Goal: Find specific page/section: Find specific page/section

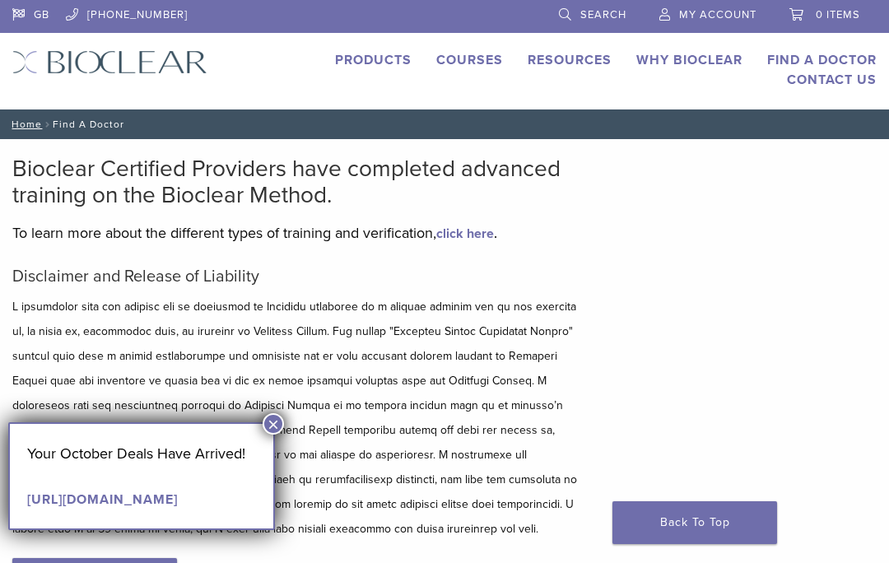
click at [276, 428] on button "×" at bounding box center [272, 423] width 21 height 21
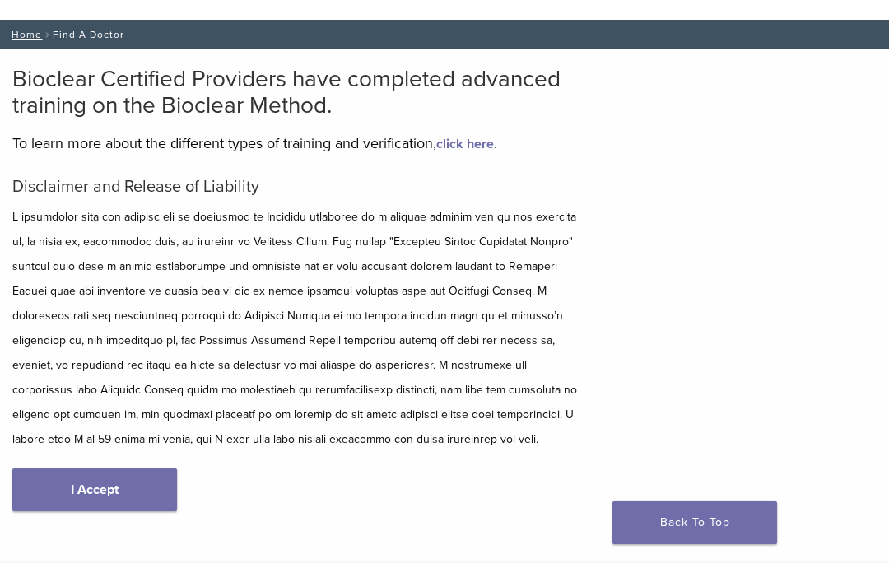
click at [144, 498] on link "I Accept" at bounding box center [94, 489] width 165 height 43
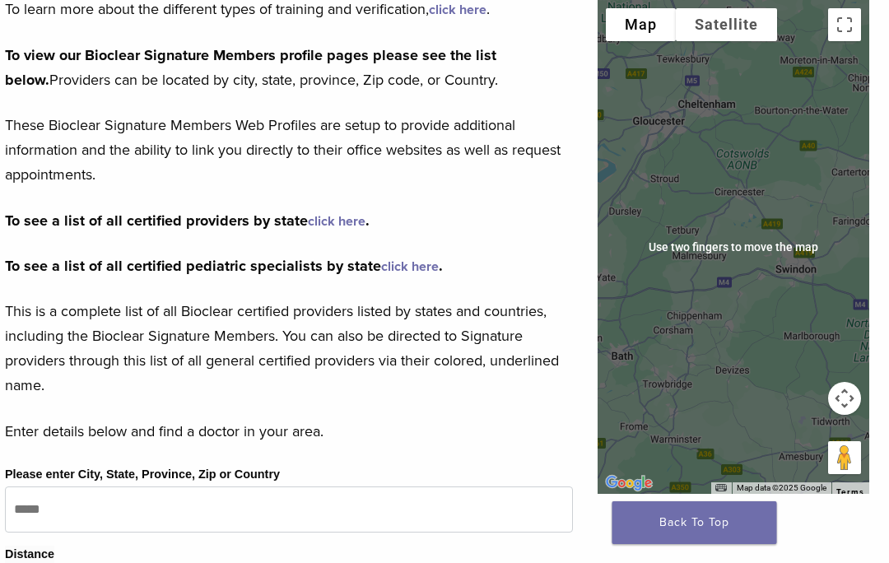
scroll to position [222, 7]
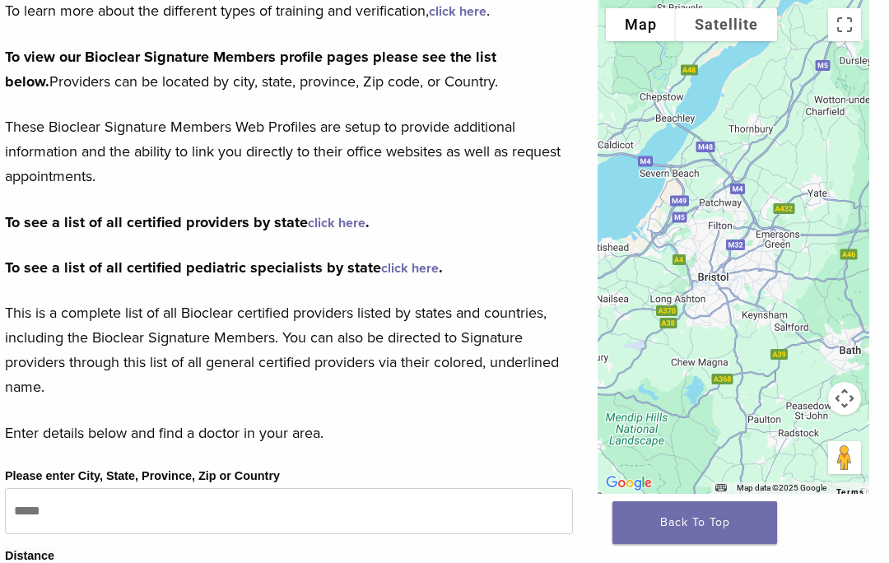
click at [722, 272] on div at bounding box center [733, 247] width 272 height 494
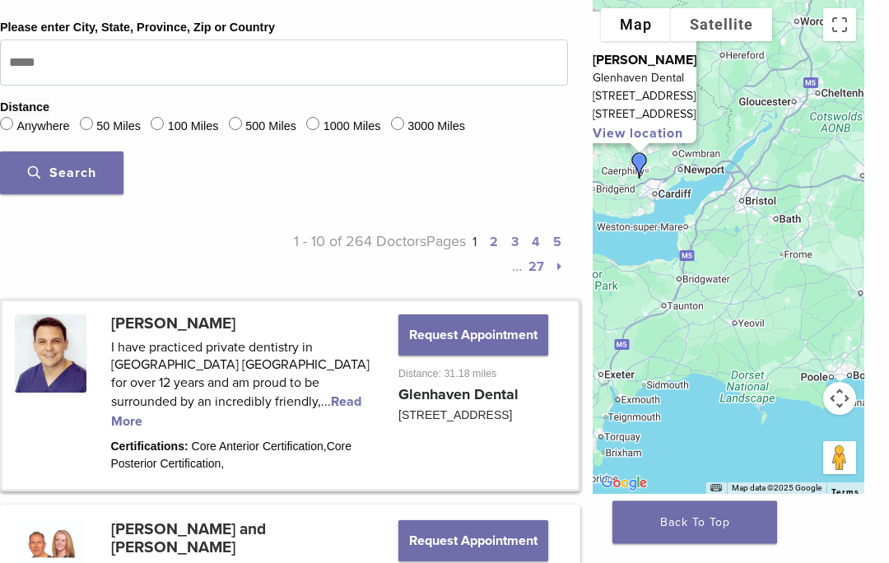
scroll to position [671, 12]
click at [318, 449] on link at bounding box center [289, 395] width 575 height 188
click at [353, 345] on link at bounding box center [289, 395] width 575 height 188
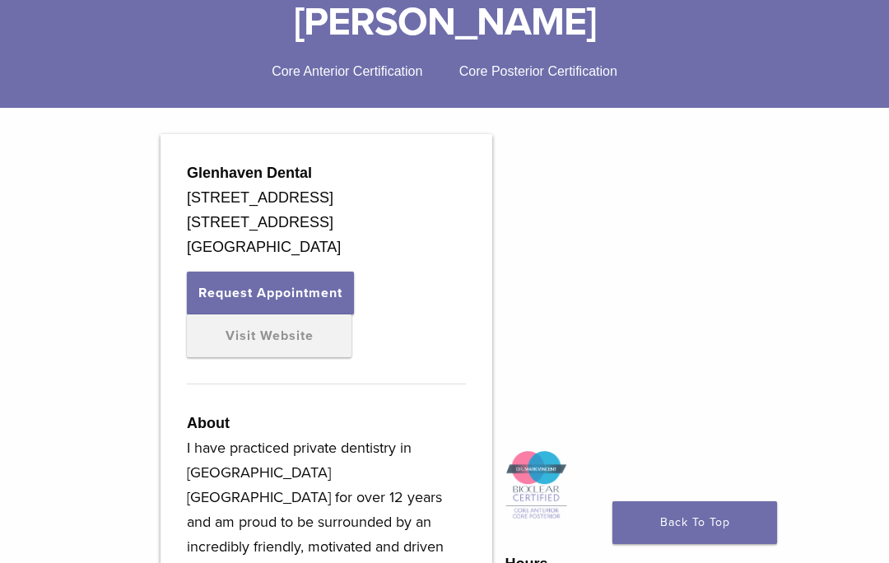
scroll to position [429, 0]
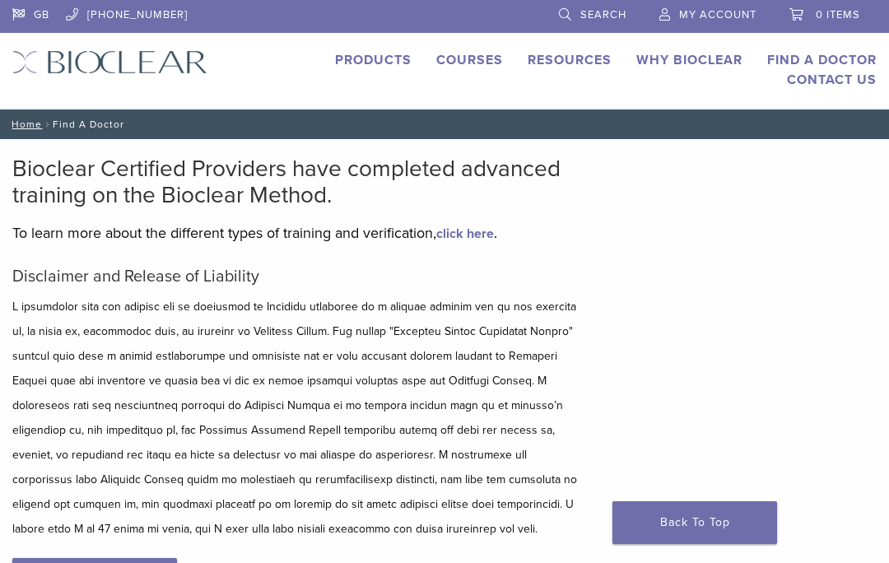
click at [685, 514] on link "Back To Top" at bounding box center [694, 522] width 165 height 43
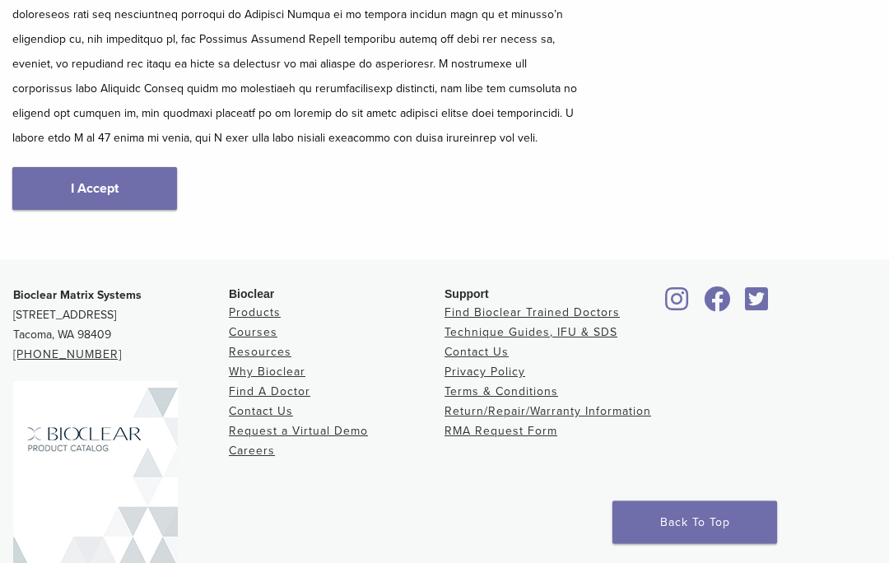
scroll to position [409, 0]
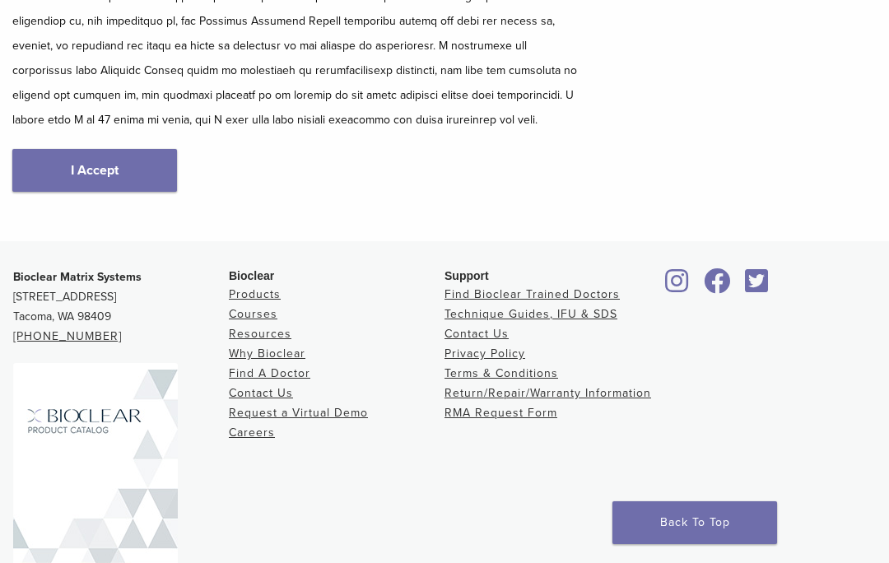
click at [146, 167] on link "I Accept" at bounding box center [94, 170] width 165 height 43
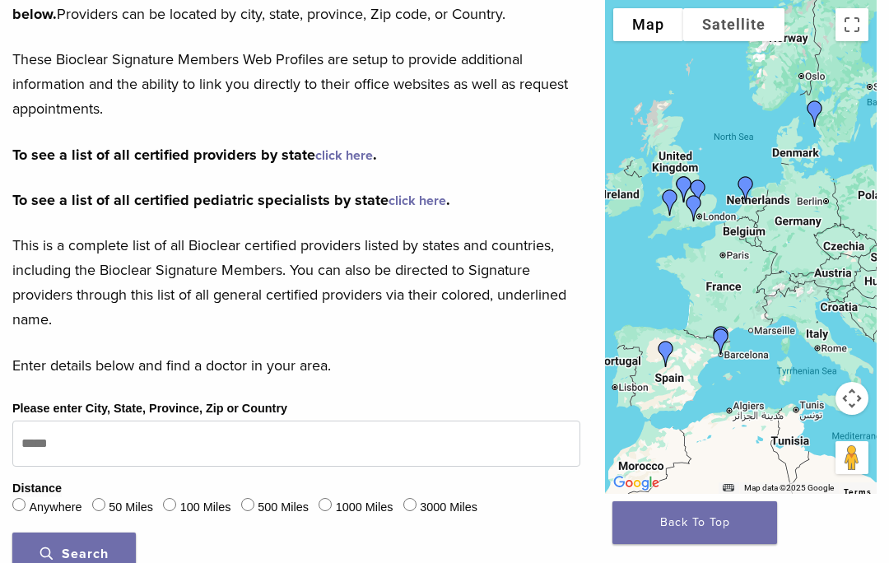
scroll to position [289, 0]
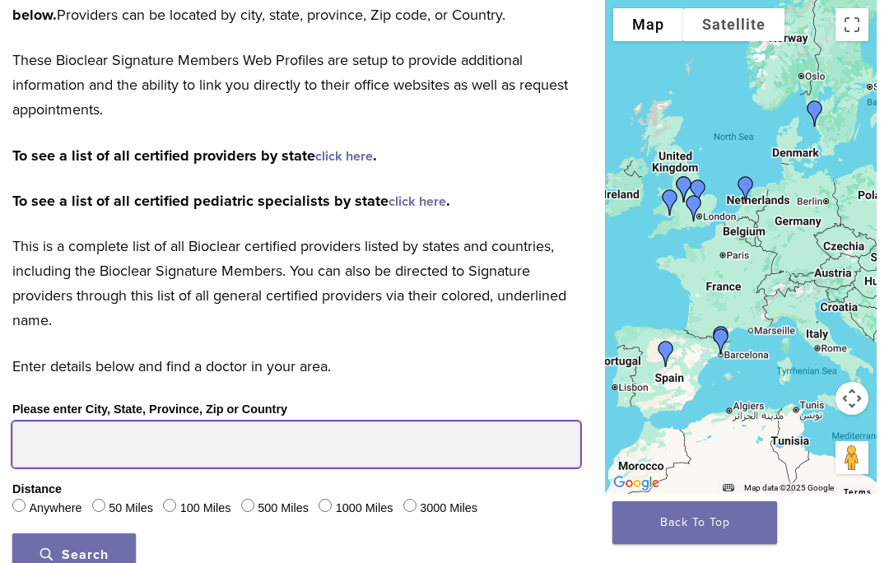
click at [421, 435] on input "Please enter City, State, Province, Zip or Country" at bounding box center [296, 444] width 568 height 46
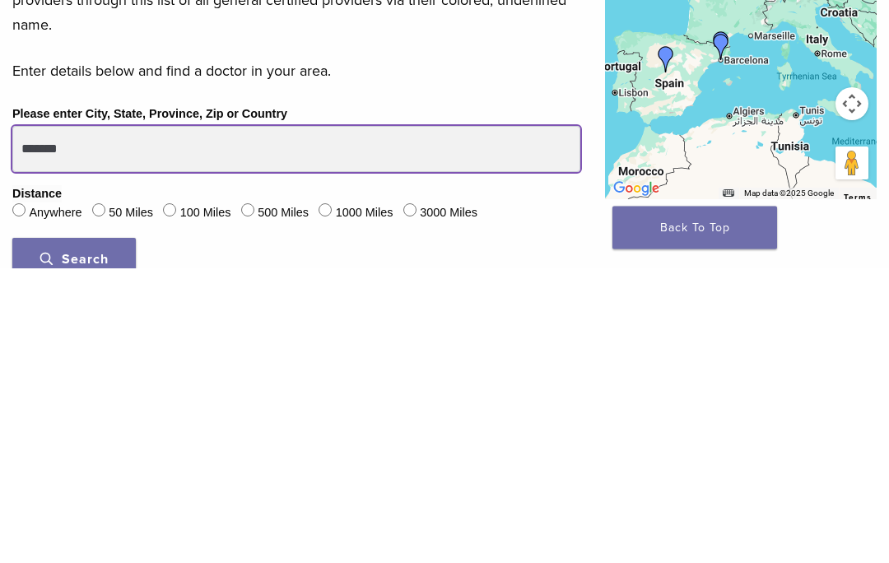
type input "*******"
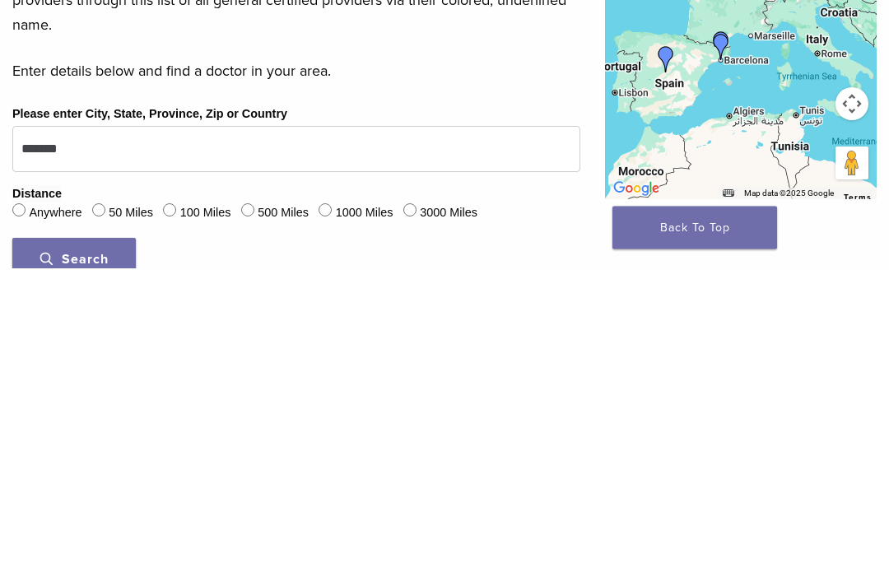
click at [88, 533] on button "Search" at bounding box center [73, 554] width 123 height 43
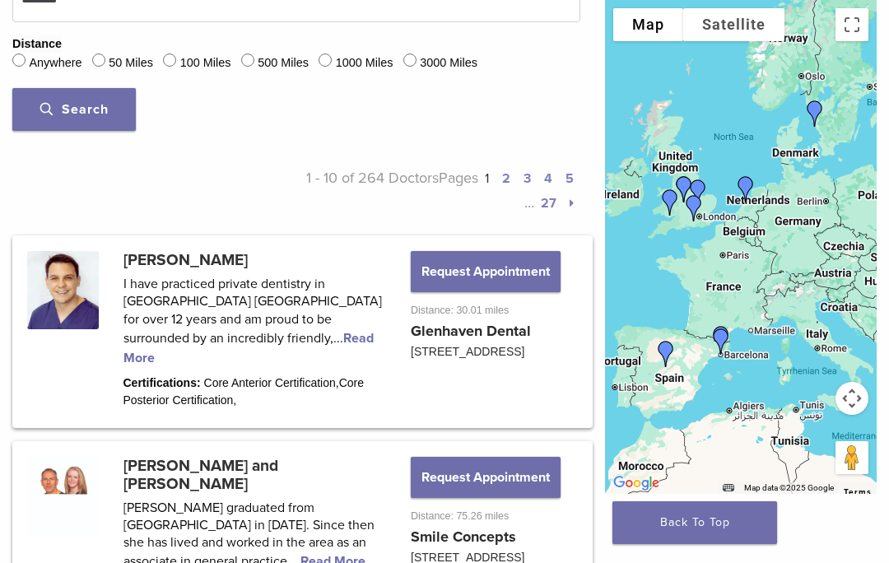
scroll to position [736, 0]
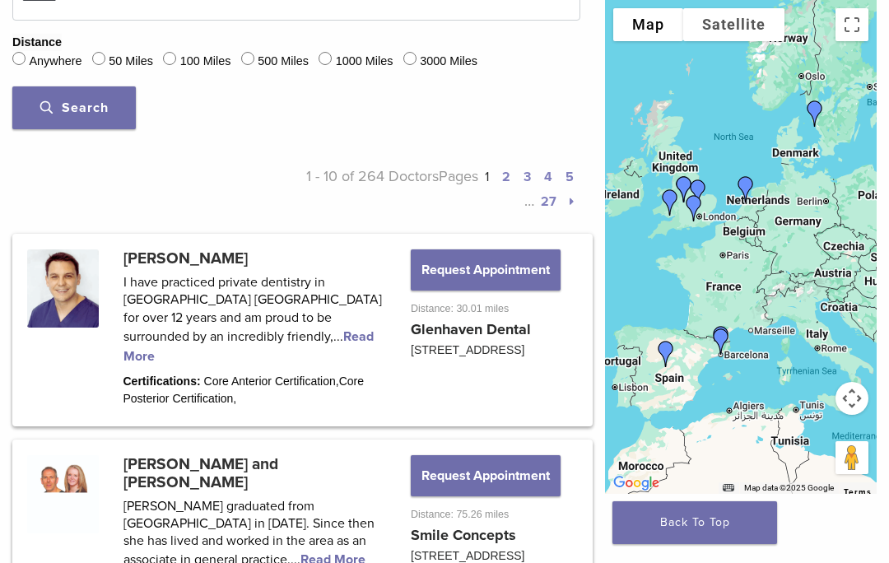
click at [443, 290] on button "Request Appointment" at bounding box center [486, 269] width 150 height 41
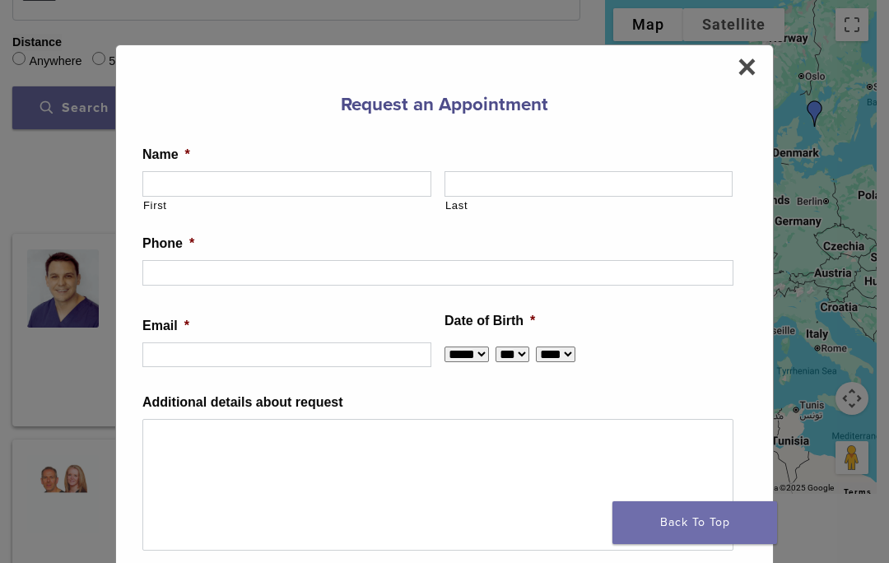
scroll to position [0, 0]
click at [743, 77] on span "×" at bounding box center [746, 66] width 19 height 33
